Goal: Task Accomplishment & Management: Manage account settings

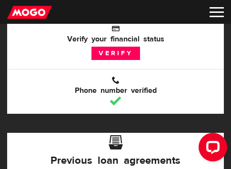
scroll to position [191, 0]
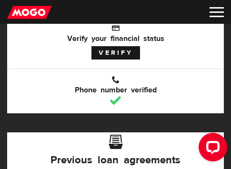
click at [117, 51] on link "Verify" at bounding box center [116, 52] width 49 height 13
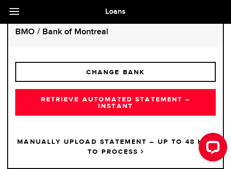
scroll to position [175, 0]
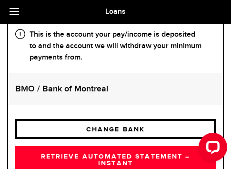
click at [125, 124] on link "CHANGE BANK" at bounding box center [115, 129] width 201 height 20
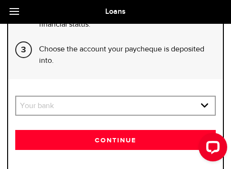
scroll to position [286, 0]
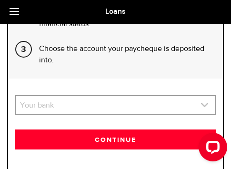
click at [129, 103] on link "expand select" at bounding box center [115, 105] width 199 height 18
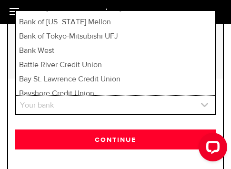
scroll to position [1775, 0]
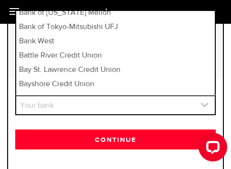
click at [92, 104] on link "expand select" at bounding box center [115, 105] width 199 height 18
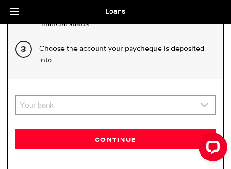
click at [124, 100] on link "expand select" at bounding box center [115, 105] width 199 height 18
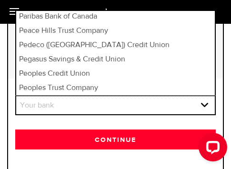
scroll to position [5436, 0]
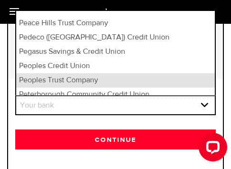
click at [85, 73] on li "Peoples Trust Company" at bounding box center [115, 80] width 199 height 14
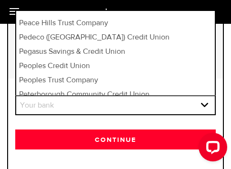
select select "88"
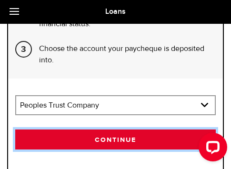
click at [132, 139] on button "Continue" at bounding box center [115, 140] width 201 height 20
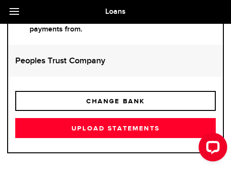
scroll to position [226, 0]
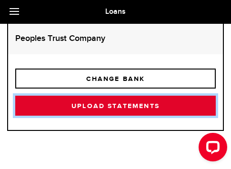
click at [130, 106] on link "Upload statements" at bounding box center [115, 106] width 201 height 20
